Goal: Navigation & Orientation: Find specific page/section

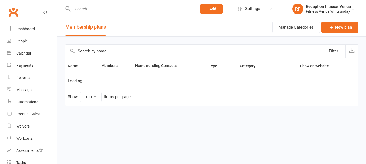
select select "100"
click at [27, 54] on div "Calendar" at bounding box center [23, 53] width 15 height 4
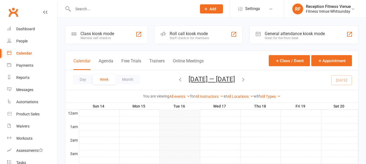
click at [279, 33] on div "General attendance kiosk mode" at bounding box center [295, 33] width 60 height 5
